Goal: Task Accomplishment & Management: Complete application form

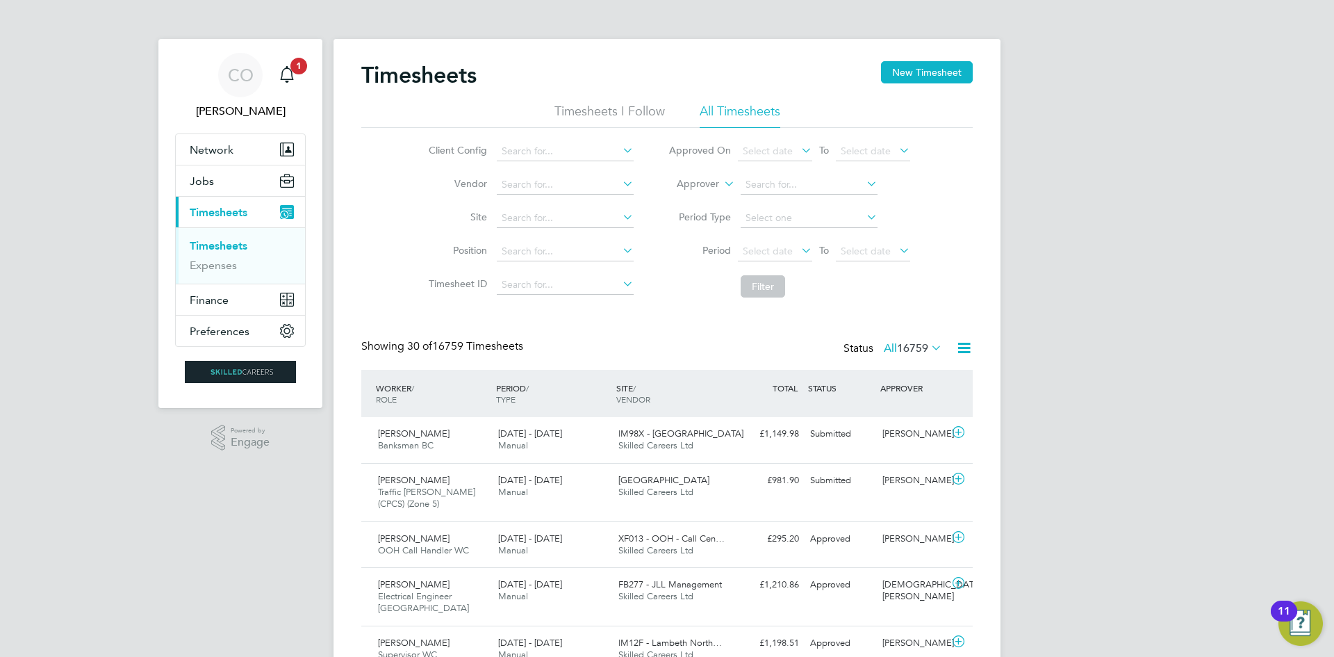
click at [788, 238] on li "Period Select date To Select date" at bounding box center [789, 251] width 277 height 33
click at [773, 257] on span "Select date" at bounding box center [775, 252] width 74 height 19
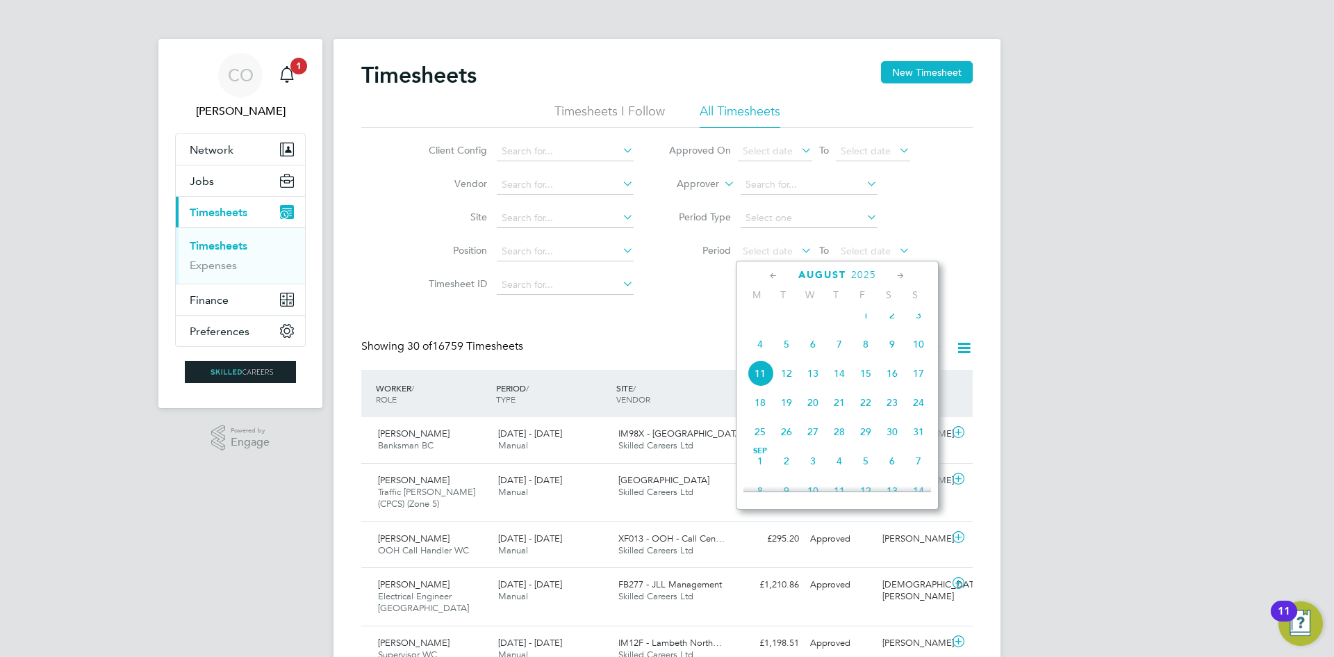
click at [747, 357] on span "4" at bounding box center [760, 344] width 26 height 26
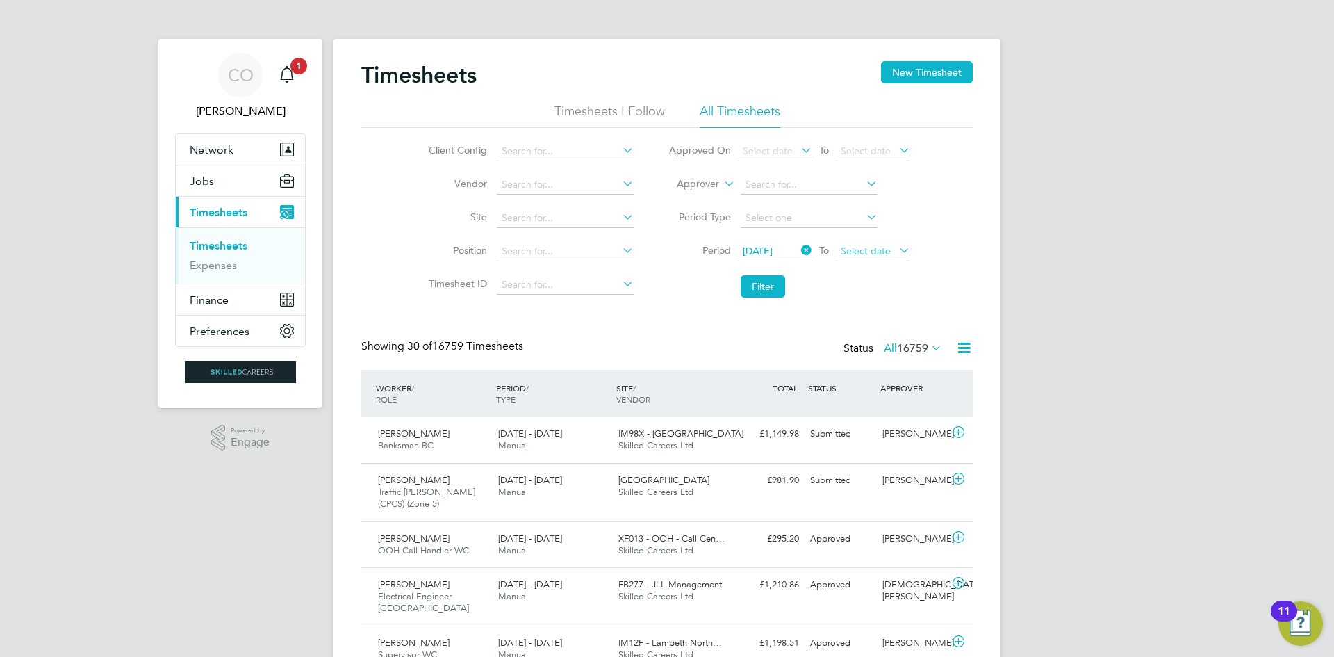
click at [861, 244] on span "Select date" at bounding box center [873, 252] width 74 height 19
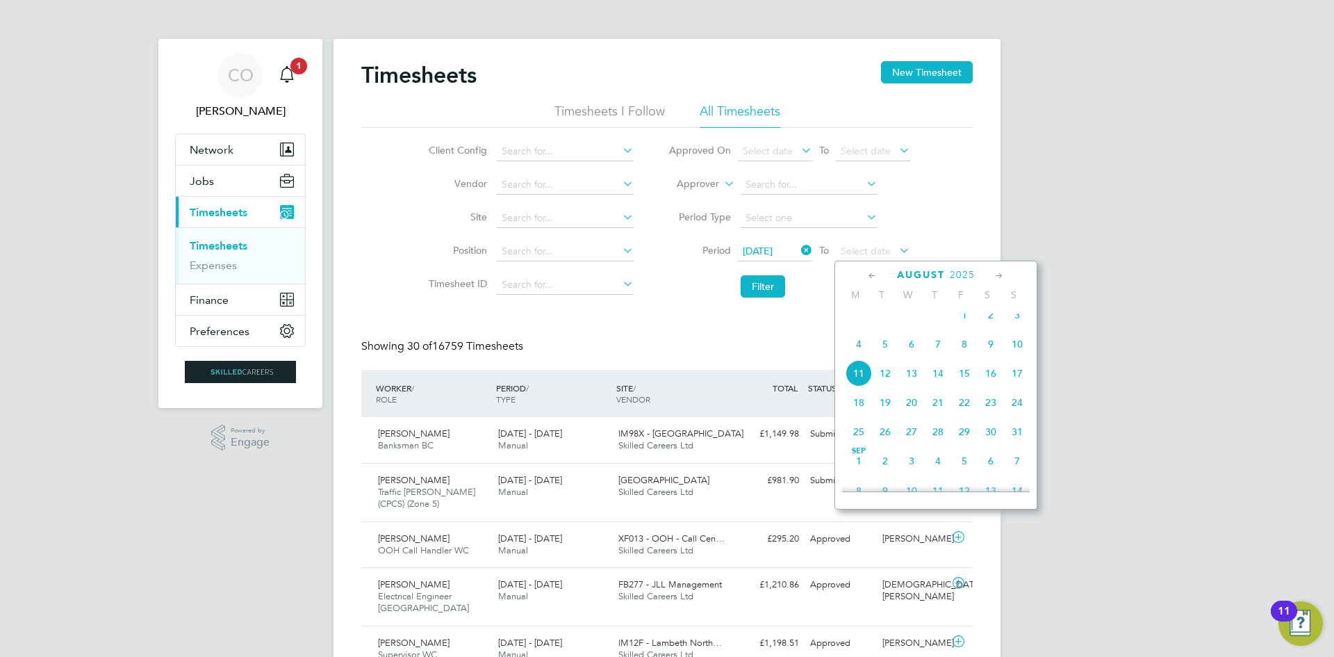
click at [1018, 357] on span "10" at bounding box center [1017, 344] width 26 height 26
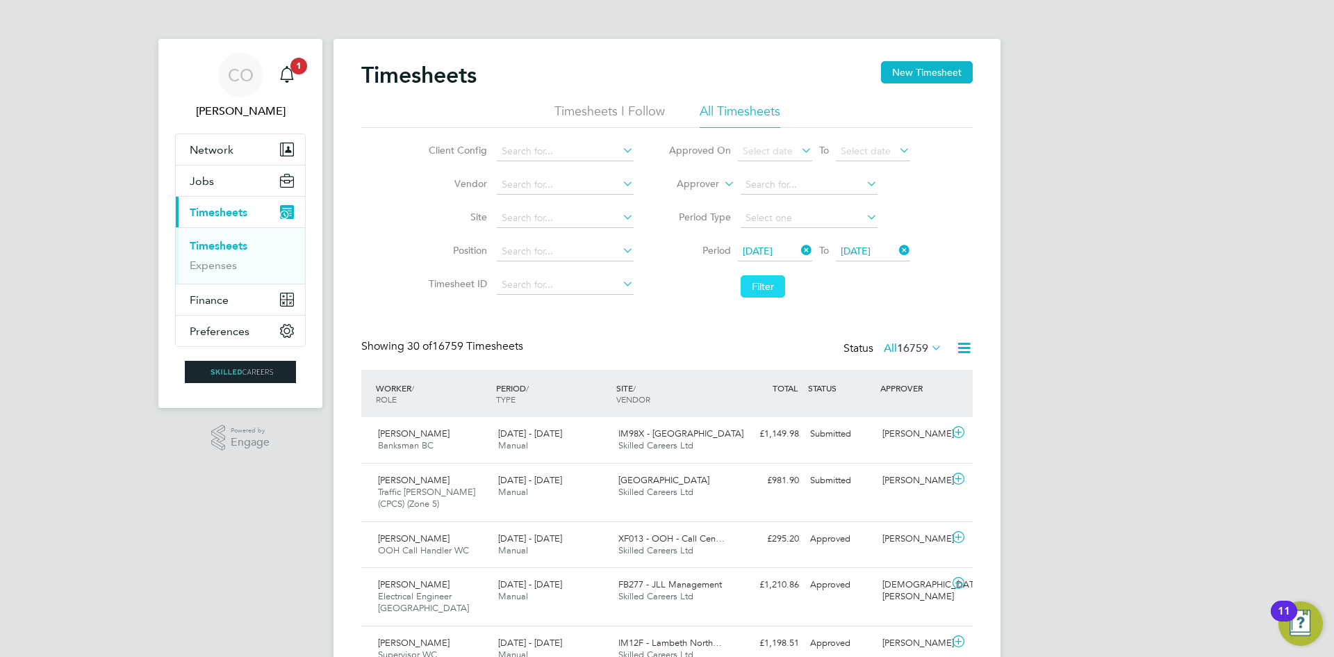
click at [767, 283] on button "Filter" at bounding box center [763, 286] width 44 height 22
click at [792, 190] on input at bounding box center [809, 184] width 137 height 19
click at [771, 199] on li "[PERSON_NAME]" at bounding box center [825, 204] width 172 height 19
type input "[PERSON_NAME]"
click at [767, 282] on button "Filter" at bounding box center [763, 286] width 44 height 22
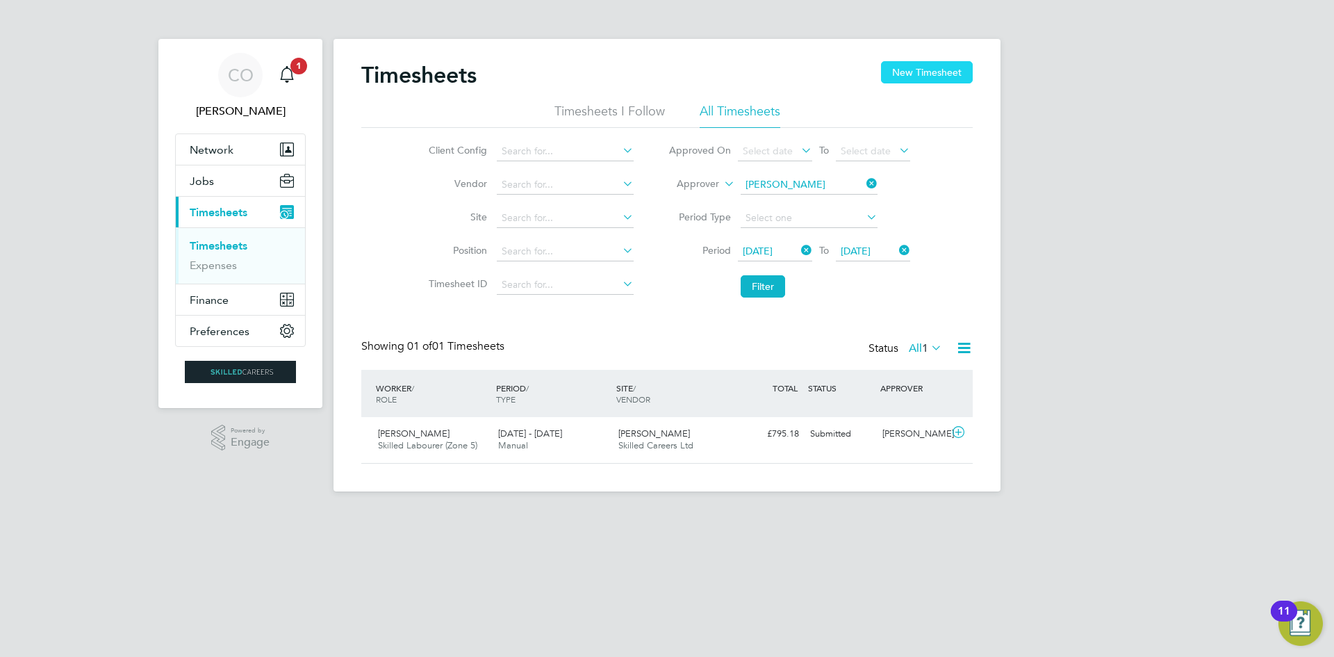
click at [927, 76] on button "New Timesheet" at bounding box center [927, 72] width 92 height 22
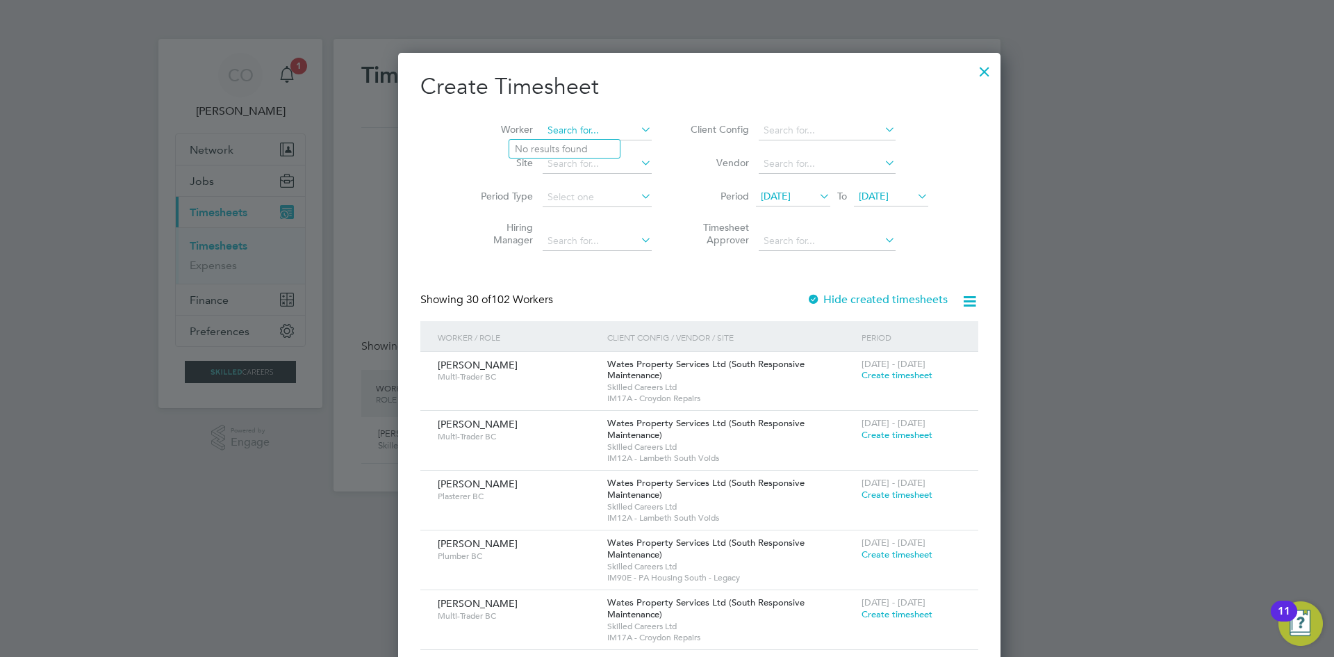
click at [543, 128] on input at bounding box center [597, 130] width 109 height 19
type input "a"
click at [543, 128] on input at bounding box center [597, 130] width 109 height 19
click at [972, 67] on div at bounding box center [984, 68] width 25 height 25
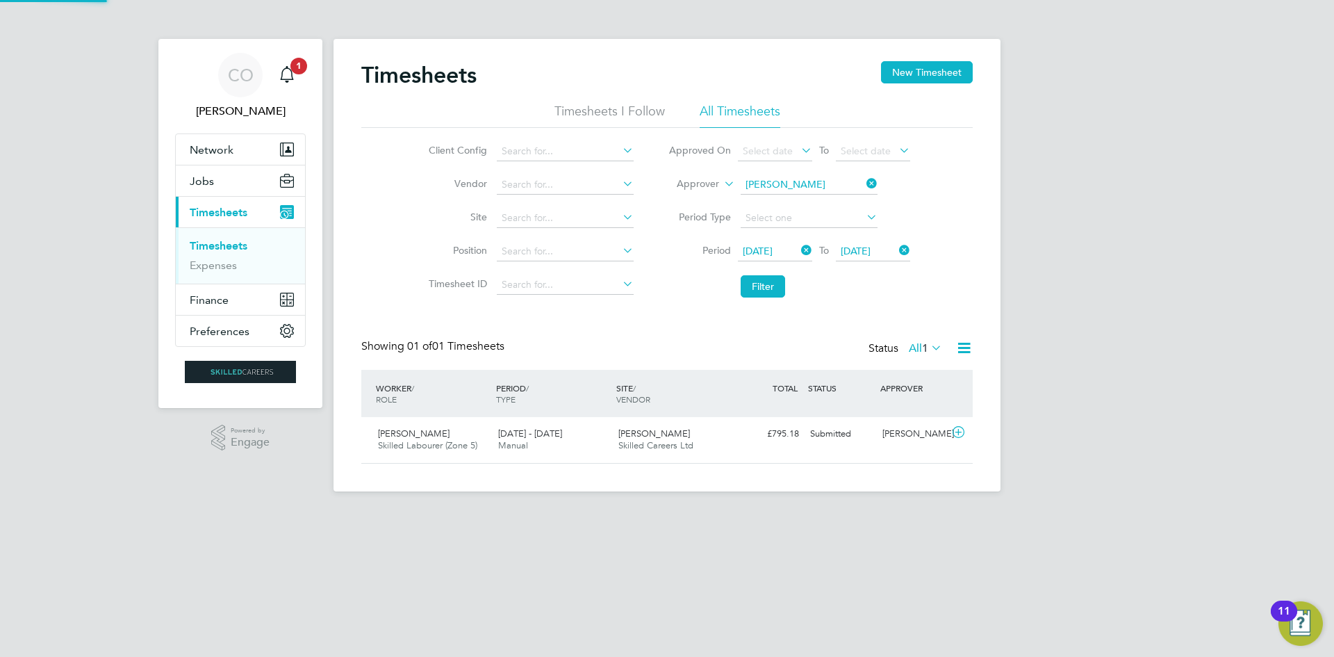
scroll to position [35, 121]
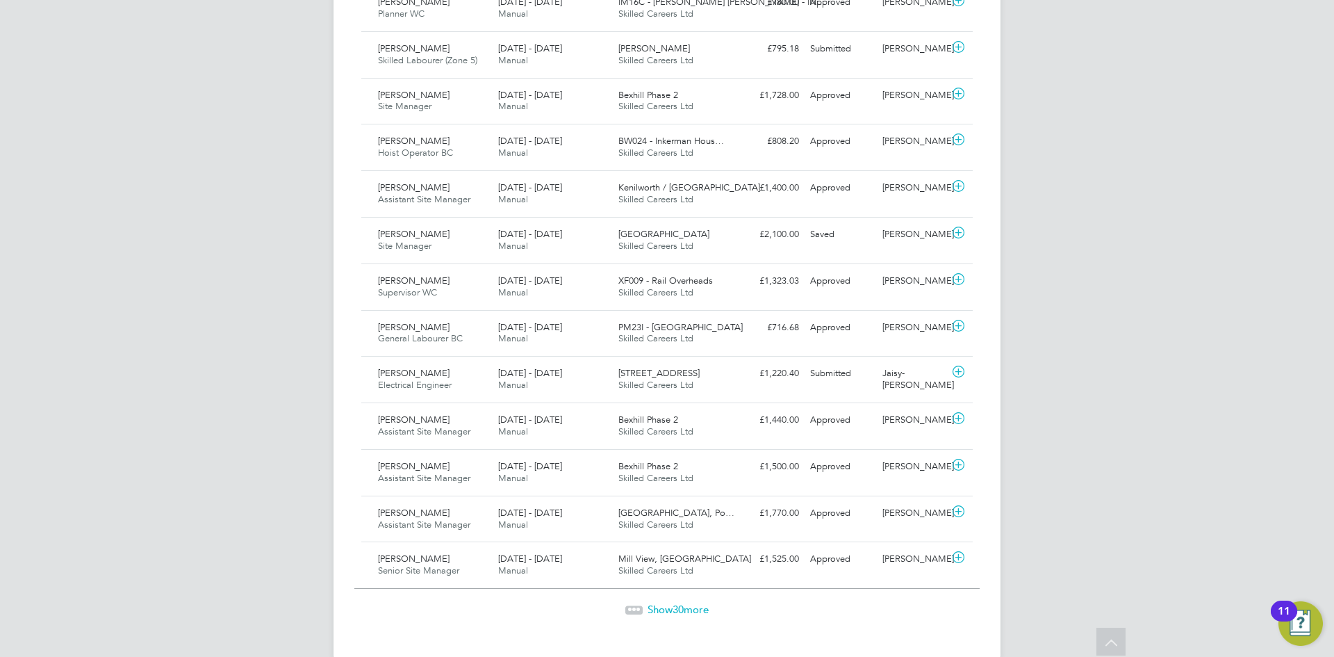
click at [664, 603] on span "Show 30 more" at bounding box center [678, 609] width 61 height 13
